Goal: Task Accomplishment & Management: Manage account settings

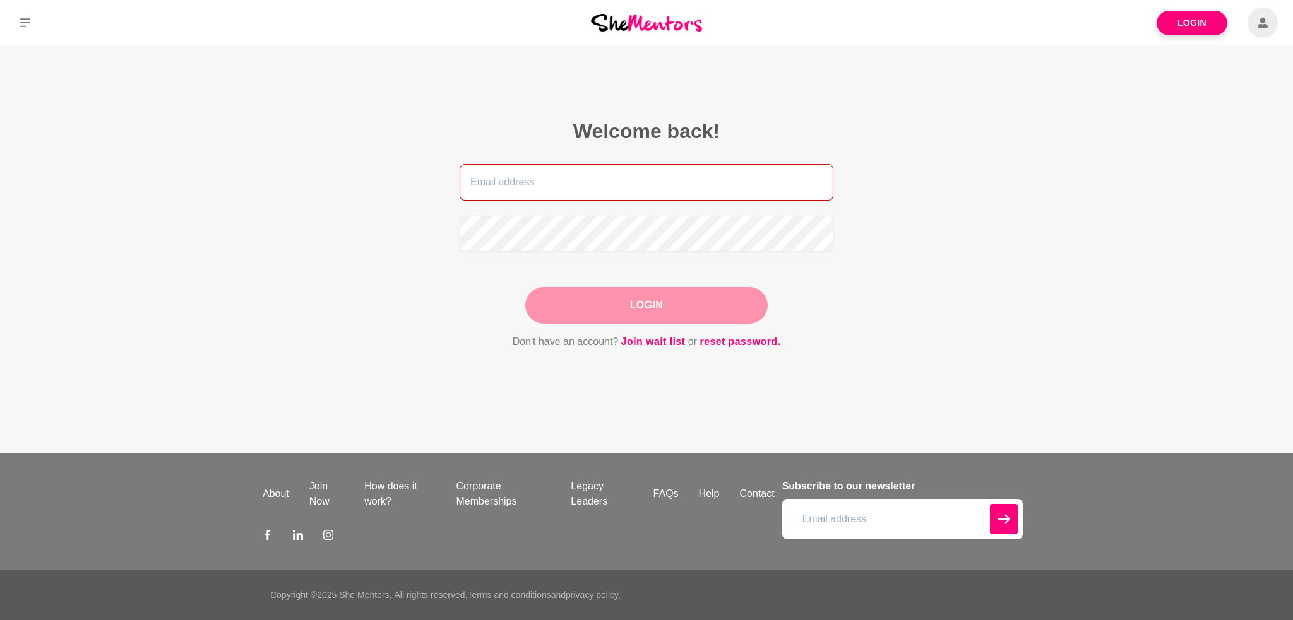
type input "[PERSON_NAME][EMAIL_ADDRESS][DOMAIN_NAME]"
click at [693, 297] on div "Login" at bounding box center [646, 305] width 242 height 37
click at [659, 305] on button "Login" at bounding box center [646, 305] width 242 height 37
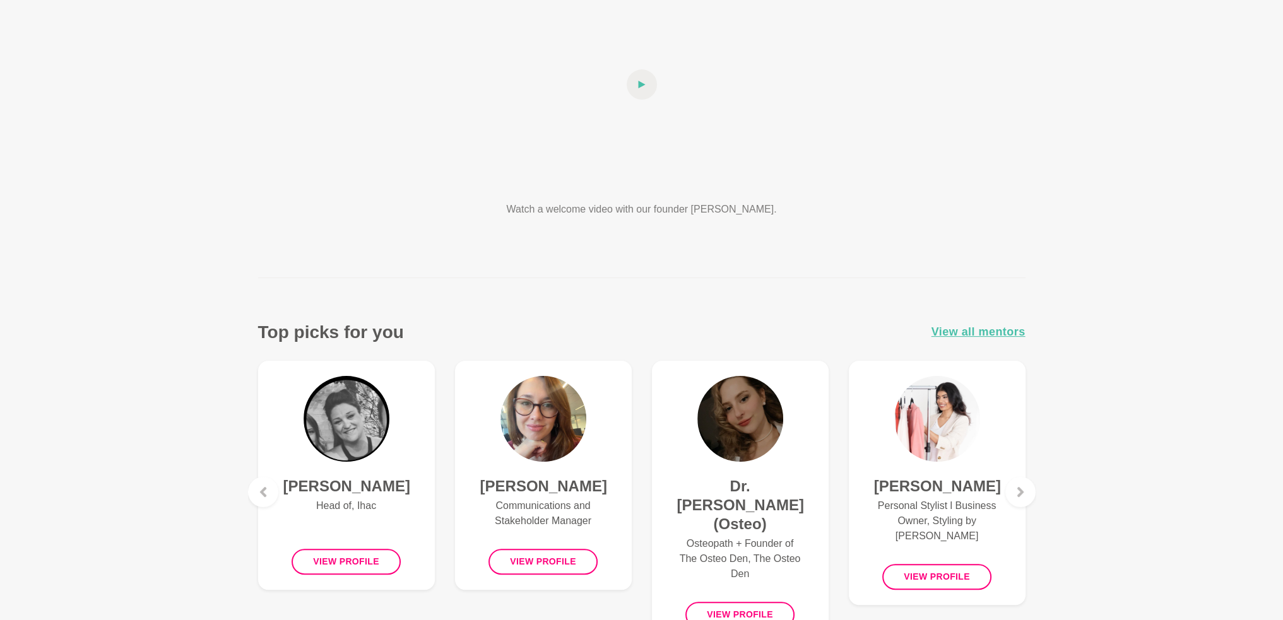
scroll to position [316, 0]
